Goal: Information Seeking & Learning: Learn about a topic

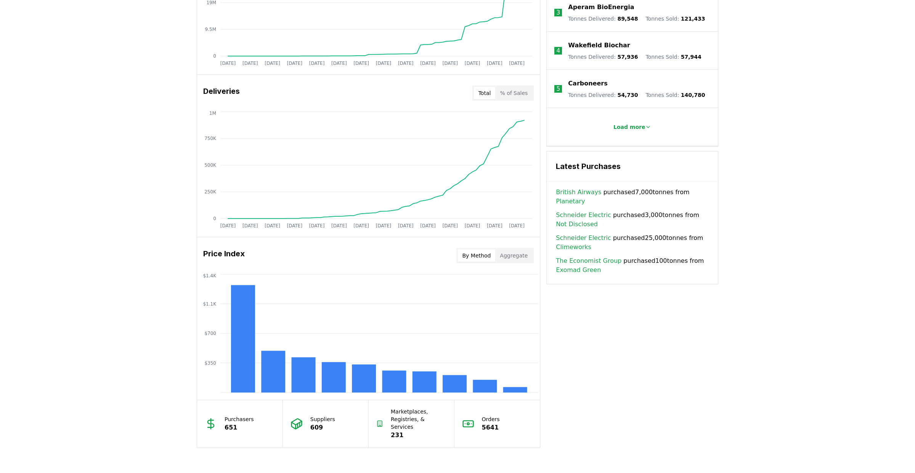
scroll to position [479, 0]
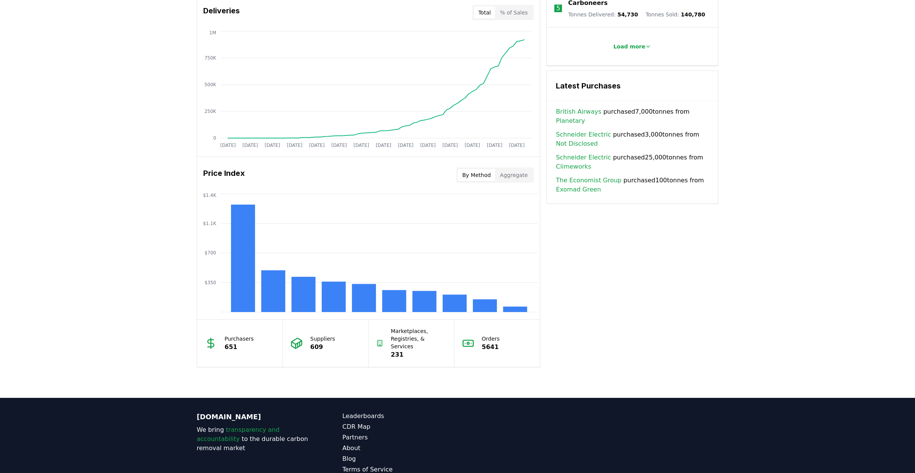
click at [576, 109] on link "British Airways" at bounding box center [578, 111] width 45 height 9
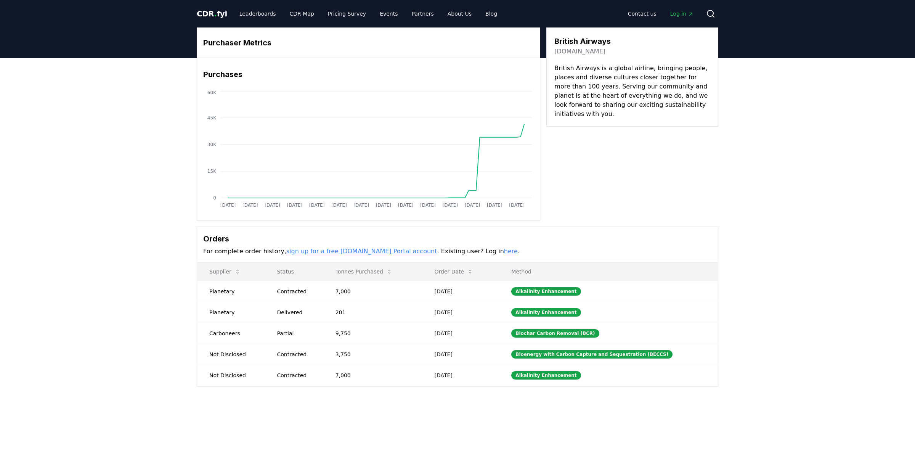
click at [214, 14] on span "CDR . fyi" at bounding box center [212, 13] width 31 height 9
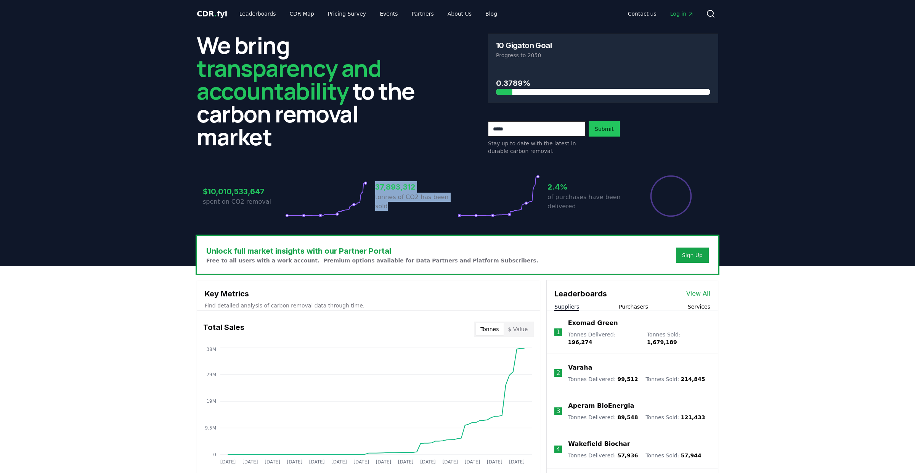
drag, startPoint x: 372, startPoint y: 188, endPoint x: 437, endPoint y: 226, distance: 74.7
click at [437, 226] on div "We bring transparency and accountability to the carbon removal market 10 Gigato…" at bounding box center [458, 131] width 534 height 208
click at [433, 225] on div "We bring transparency and accountability to the carbon removal market 10 Gigato…" at bounding box center [458, 131] width 534 height 208
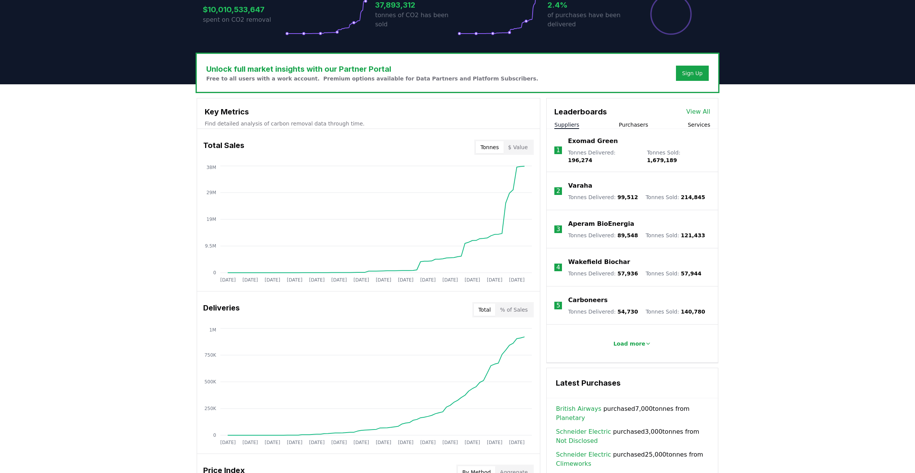
scroll to position [182, 0]
click at [640, 340] on p "Load more" at bounding box center [630, 344] width 32 height 8
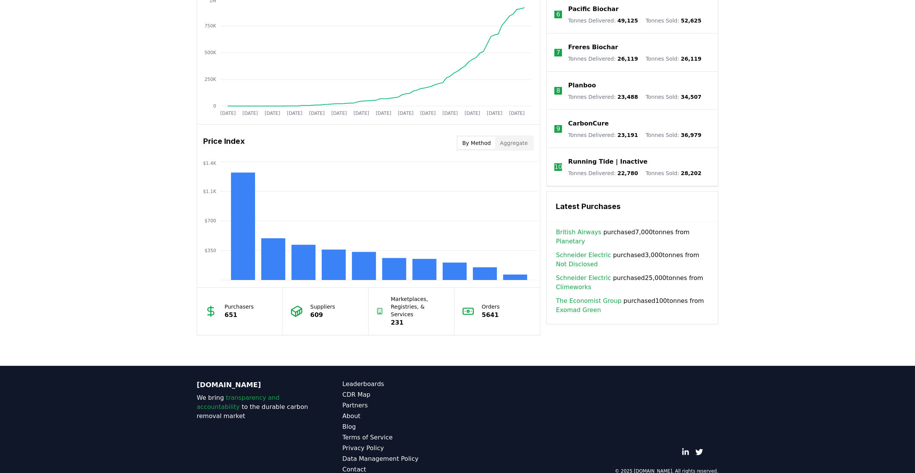
scroll to position [509, 0]
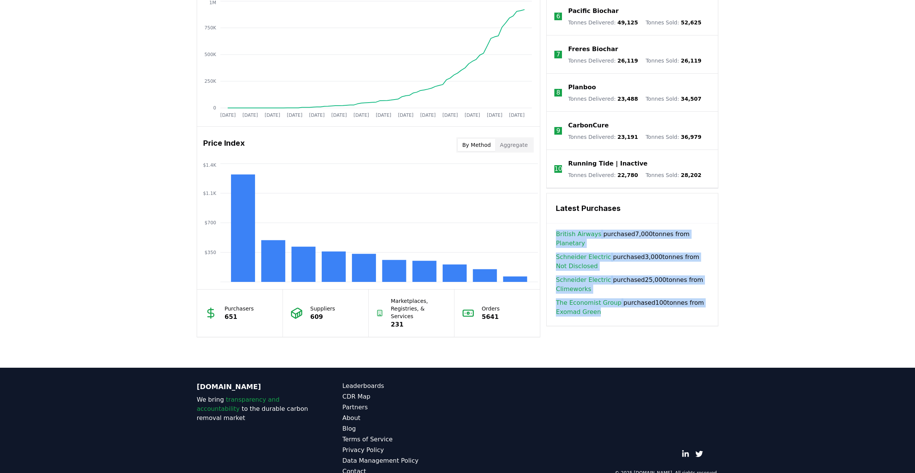
drag, startPoint x: 607, startPoint y: 298, endPoint x: 556, endPoint y: 231, distance: 84.1
click at [556, 231] on div "British Airways purchased 7,000 tonnes from Planetary [PERSON_NAME] Electric pu…" at bounding box center [632, 278] width 171 height 96
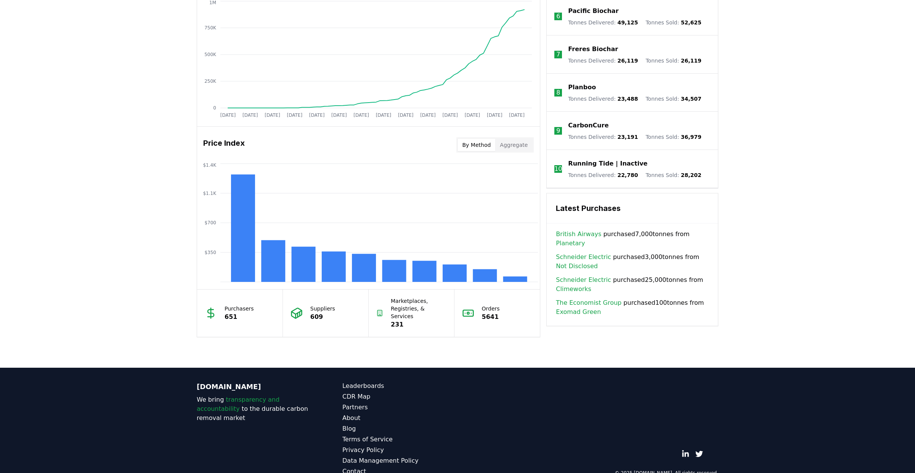
click at [559, 223] on div "Latest Purchases British Airways purchased 7,000 tonnes from Planetary [PERSON_…" at bounding box center [632, 259] width 172 height 133
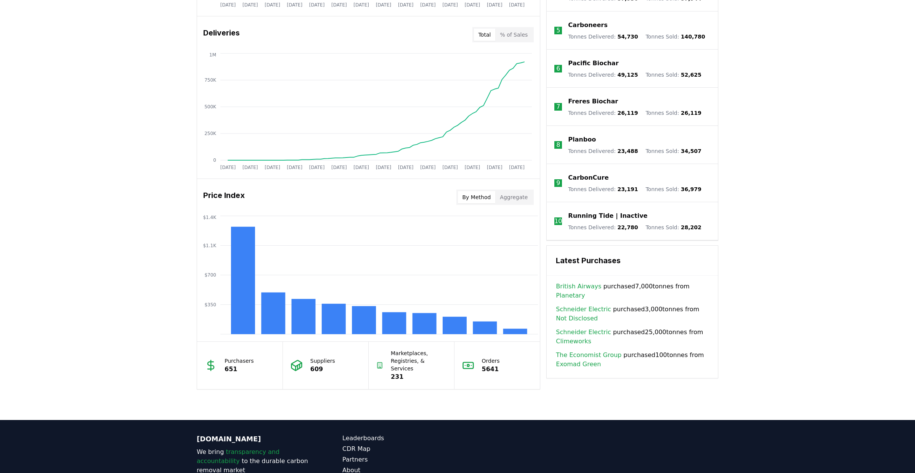
scroll to position [456, 0]
